Goal: Book appointment/travel/reservation

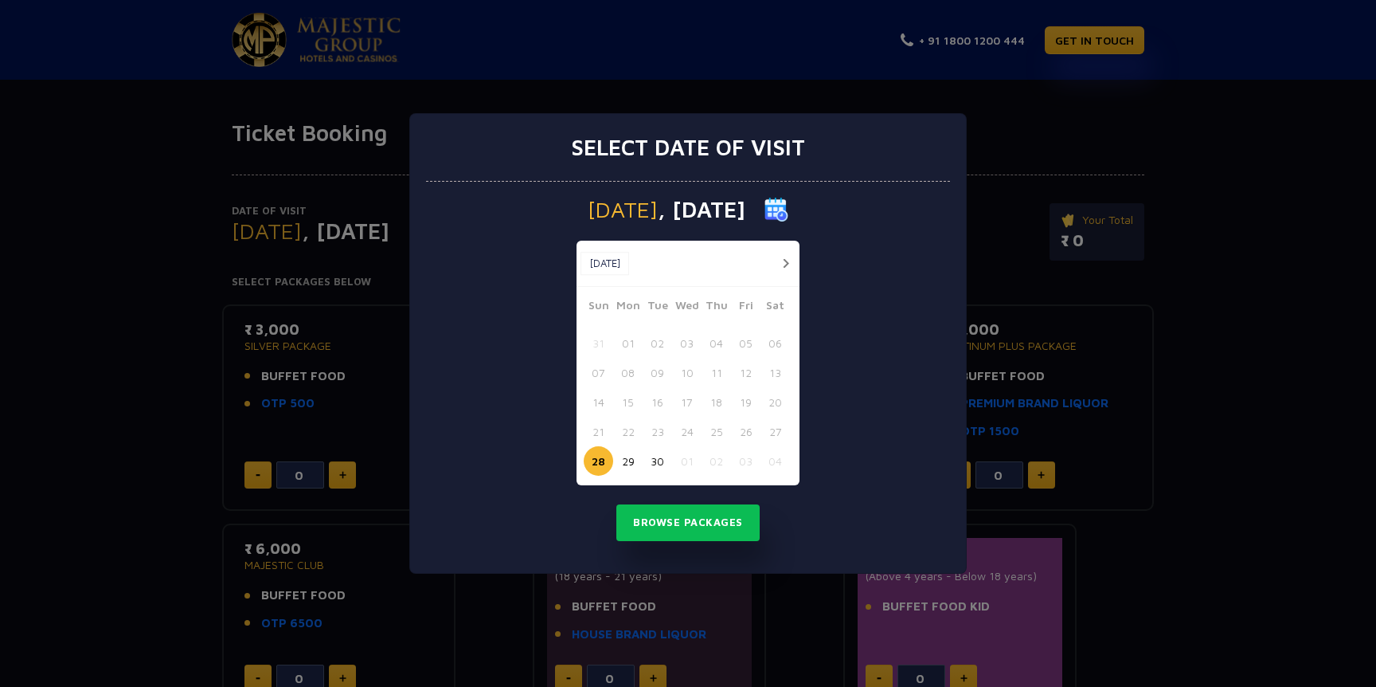
click at [780, 259] on button "button" at bounding box center [786, 263] width 20 height 20
click at [715, 342] on button "02" at bounding box center [716, 342] width 29 height 29
click at [663, 527] on button "Browse Packages" at bounding box center [687, 522] width 143 height 37
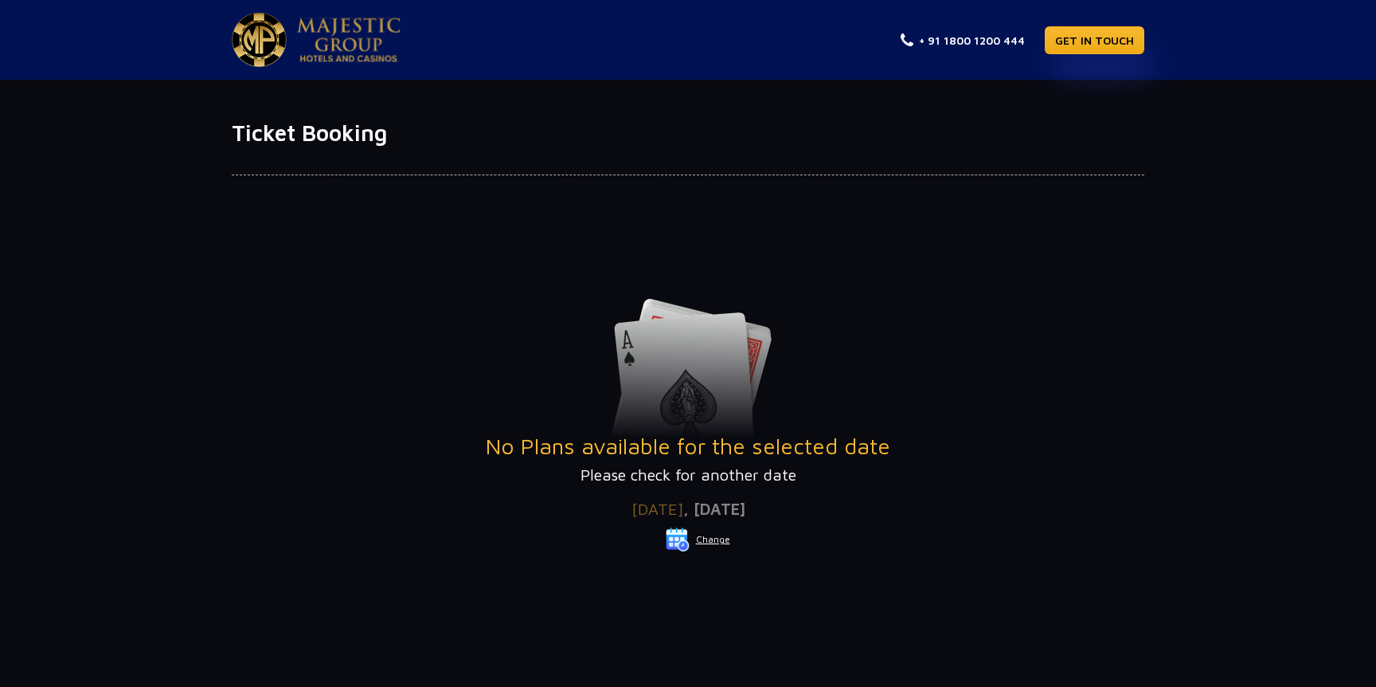
click at [707, 542] on button "Change" at bounding box center [698, 538] width 66 height 25
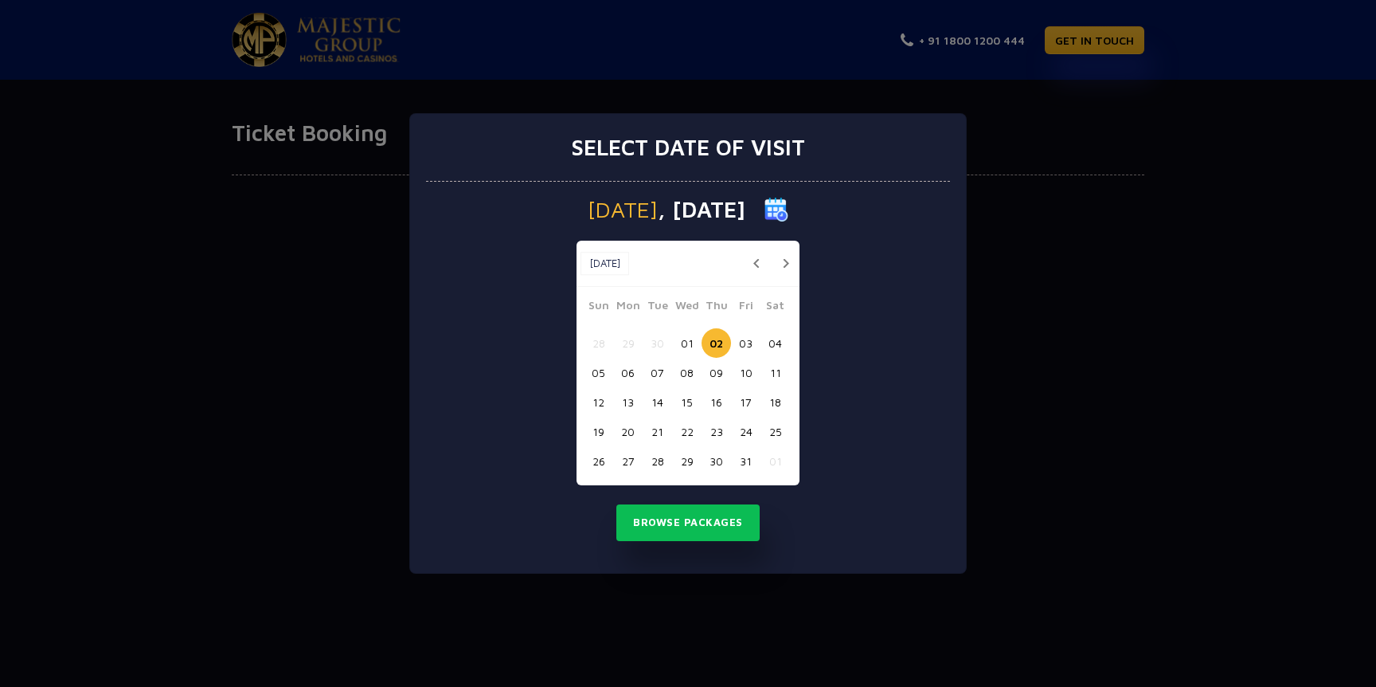
click at [740, 343] on button "03" at bounding box center [745, 342] width 29 height 29
click at [676, 517] on button "Browse Packages" at bounding box center [687, 522] width 143 height 37
